Goal: Communication & Community: Answer question/provide support

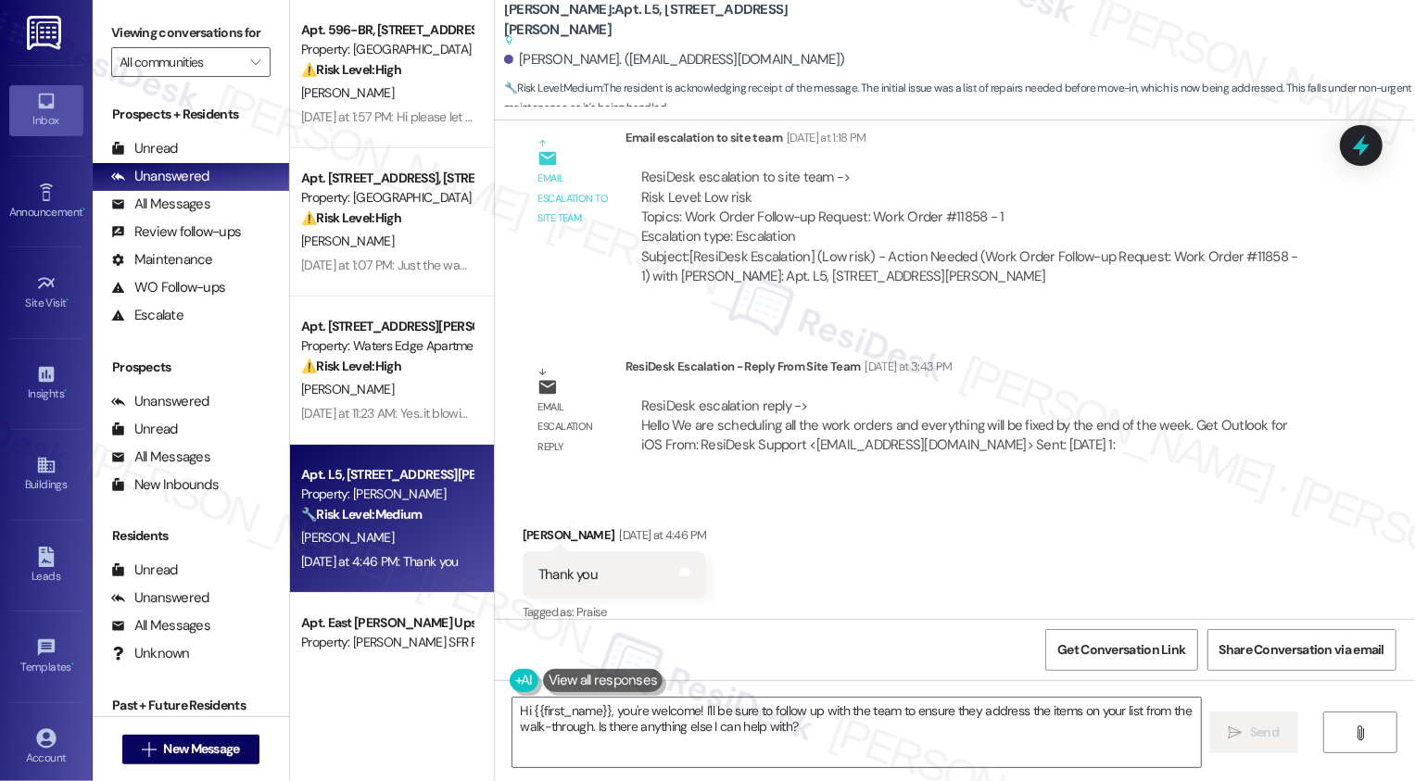
scroll to position [3126, 0]
click at [675, 725] on textarea "Hi {{first_name}}, you're welcome! I'll be sure to follow up with the team to e…" at bounding box center [857, 733] width 689 height 70
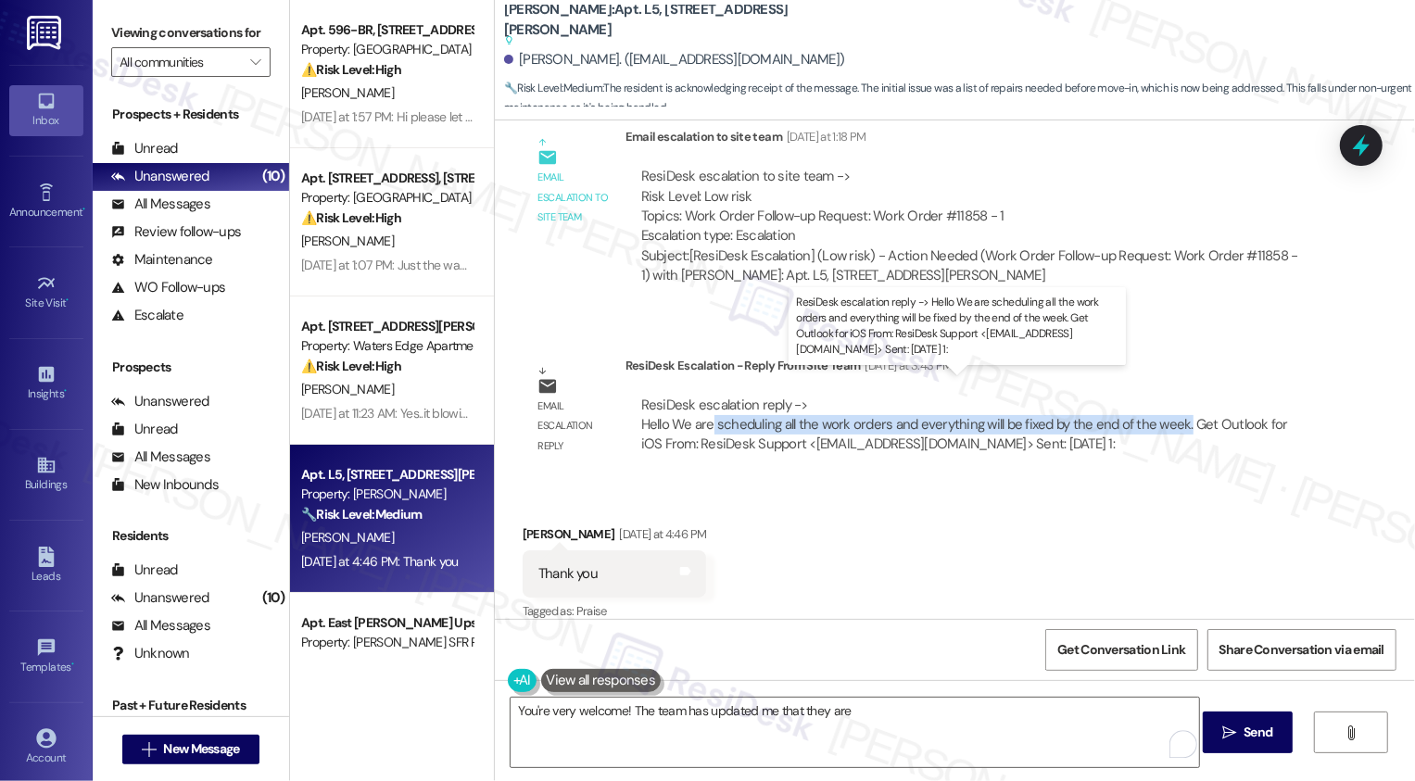
drag, startPoint x: 702, startPoint y: 405, endPoint x: 1171, endPoint y: 406, distance: 469.0
click at [1171, 406] on div "ResiDesk escalation reply -> Hello We are scheduling all the work orders and ev…" at bounding box center [964, 425] width 647 height 58
copy div "scheduling all the work orders and everything will be fixed by the end of the w…"
click at [972, 730] on textarea "You're very welcome! The team has updated me that they are" at bounding box center [855, 733] width 689 height 70
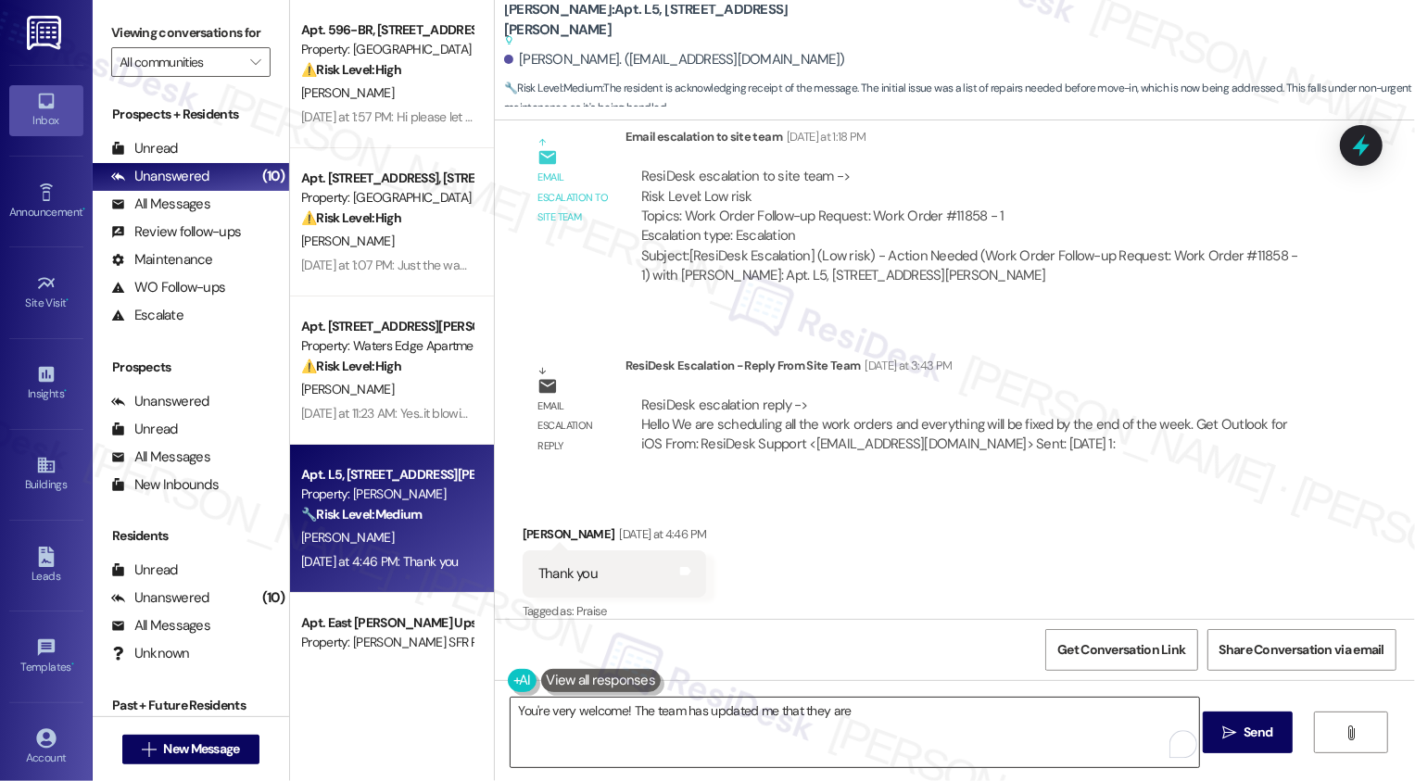
paste textarea "scheduling all the work orders and everything will be fixed by the end of the w…"
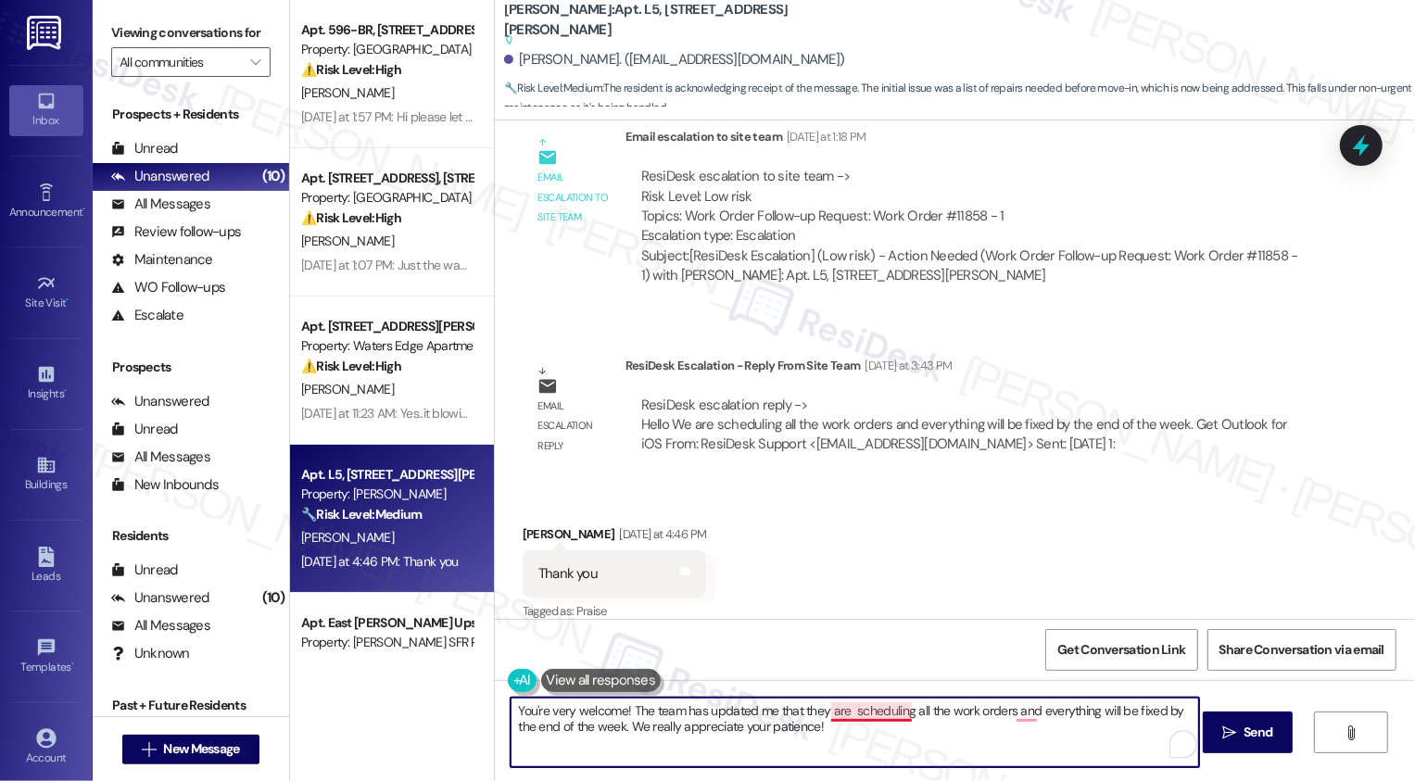
click at [858, 713] on textarea "You're very welcome! The team has updated me that they are scheduling all the w…" at bounding box center [855, 733] width 689 height 70
click at [1006, 709] on textarea "You're very welcome! The team has updated me that they are scheduling all the w…" at bounding box center [855, 733] width 689 height 70
click at [829, 728] on textarea "You're very welcome! The team has updated me that they are scheduling all the w…" at bounding box center [855, 733] width 689 height 70
type textarea "You're very welcome! The team has updated me that they are scheduling all the w…"
click at [1236, 734] on span " Send" at bounding box center [1248, 732] width 58 height 19
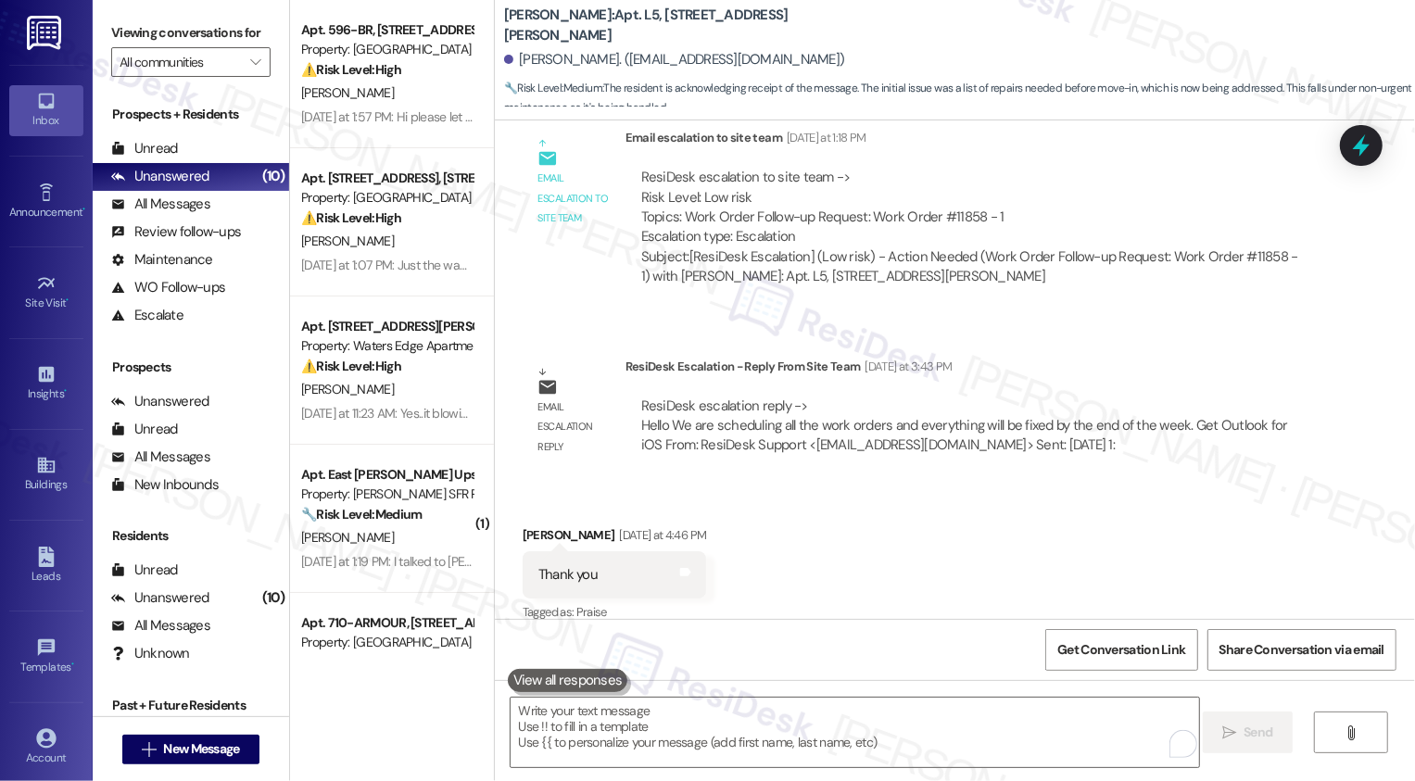
scroll to position [3275, 0]
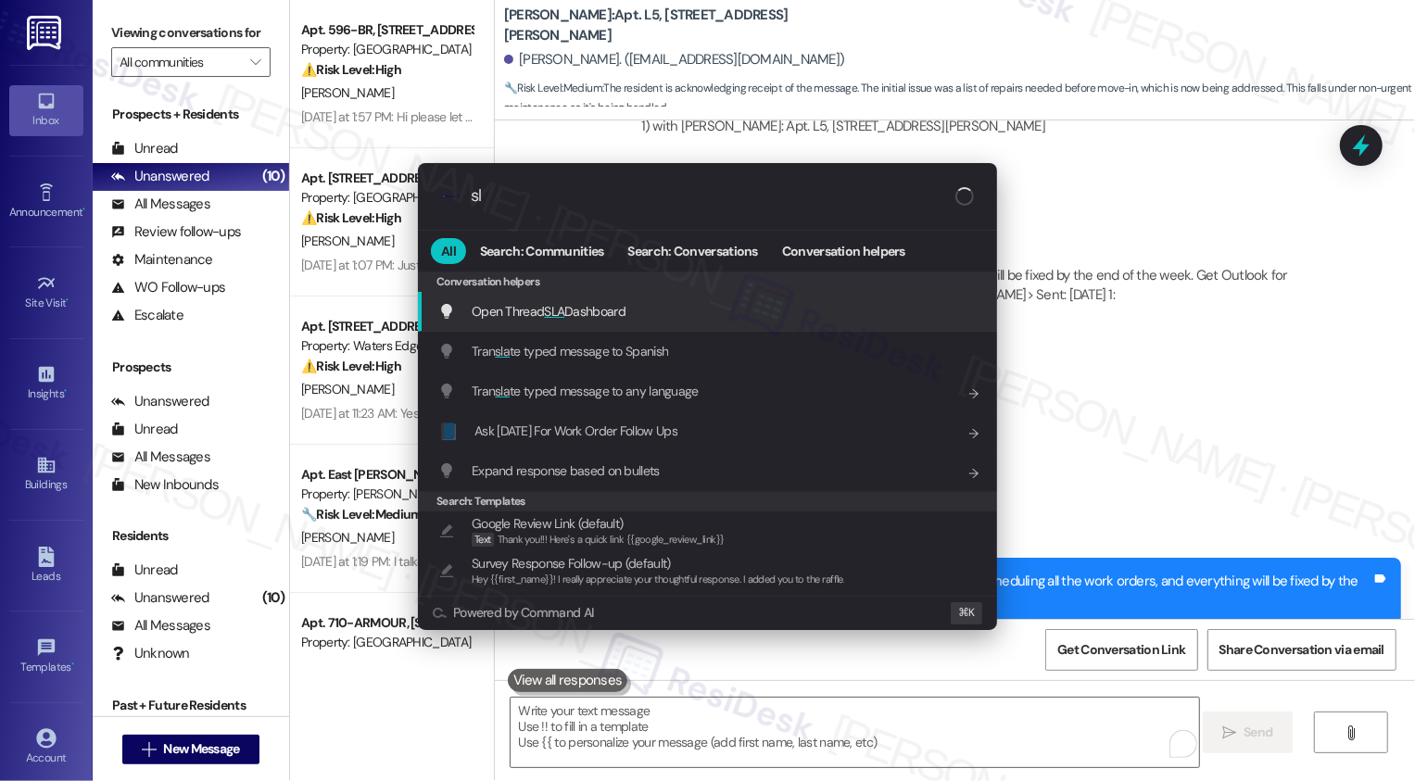
type input "sla"
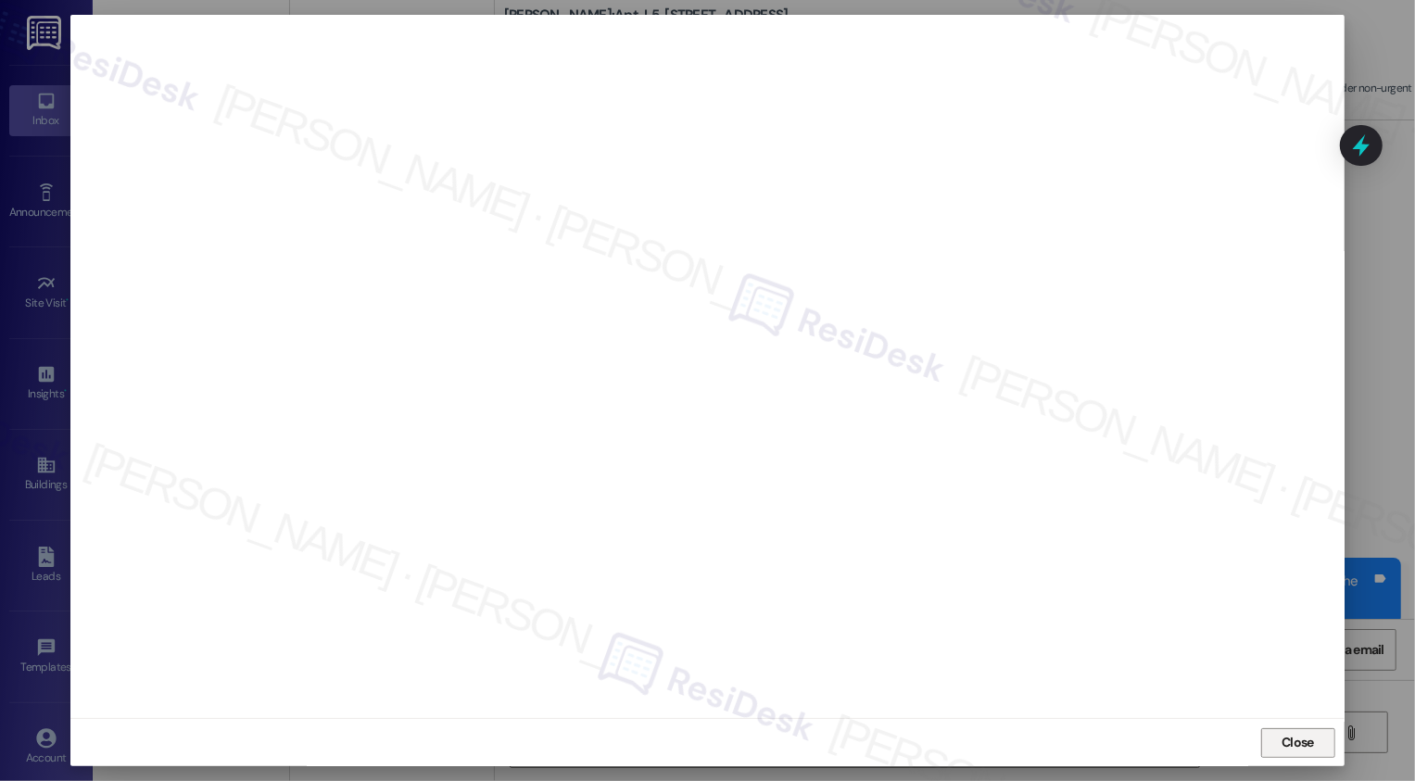
click at [1290, 728] on button "Close" at bounding box center [1298, 743] width 74 height 30
